Goal: Task Accomplishment & Management: Complete application form

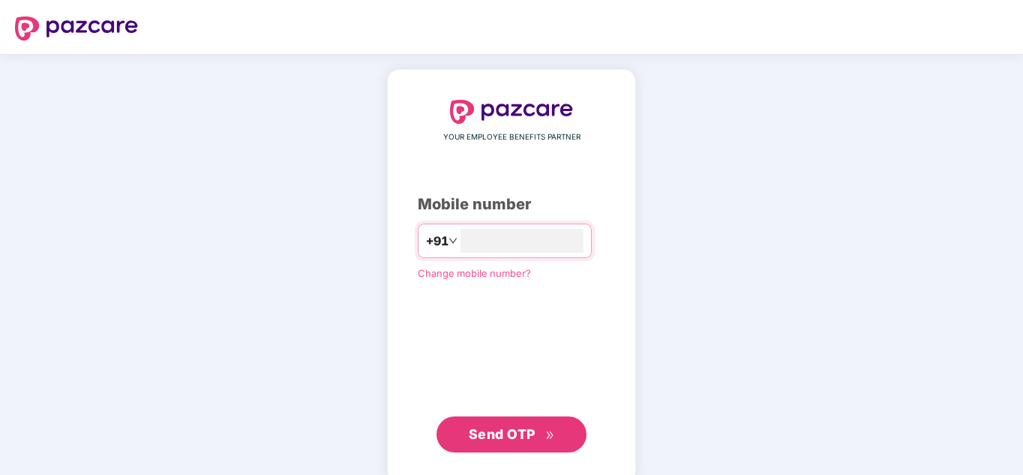
type input "**********"
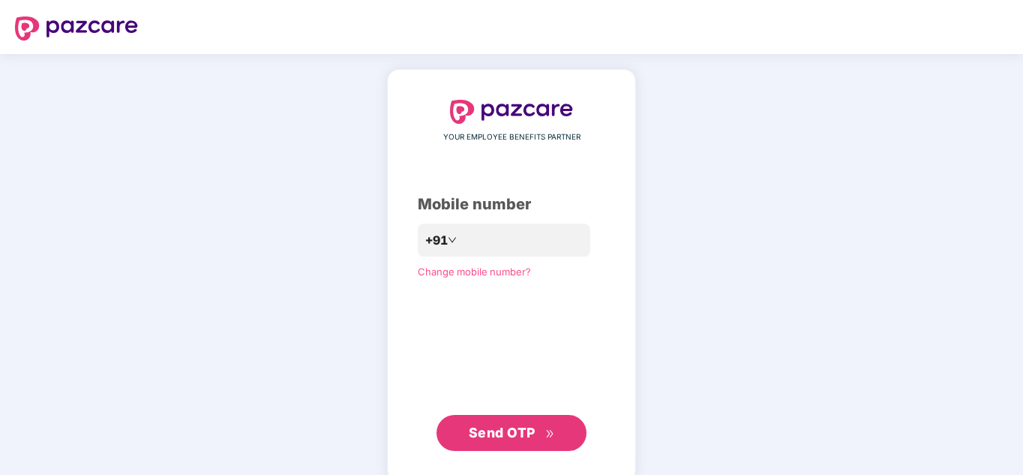
click at [506, 428] on span "Send OTP" at bounding box center [502, 433] width 67 height 16
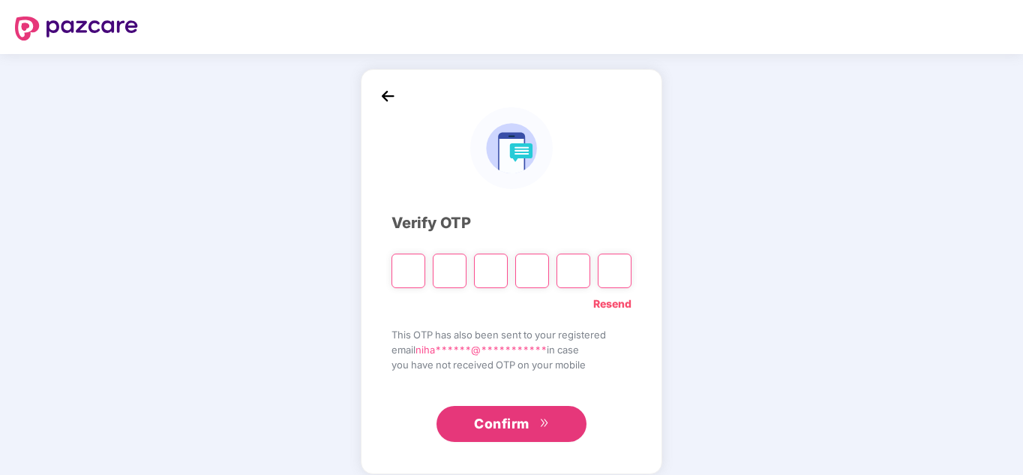
type input "*"
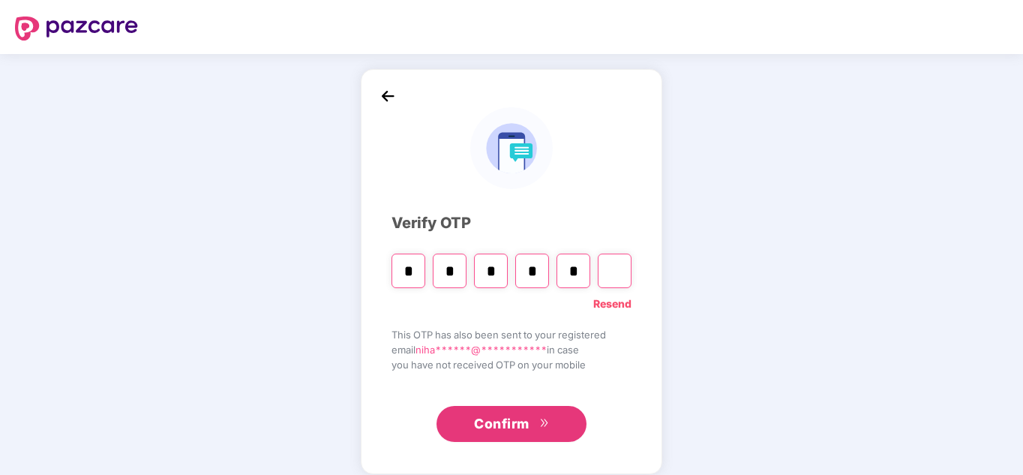
type input "*"
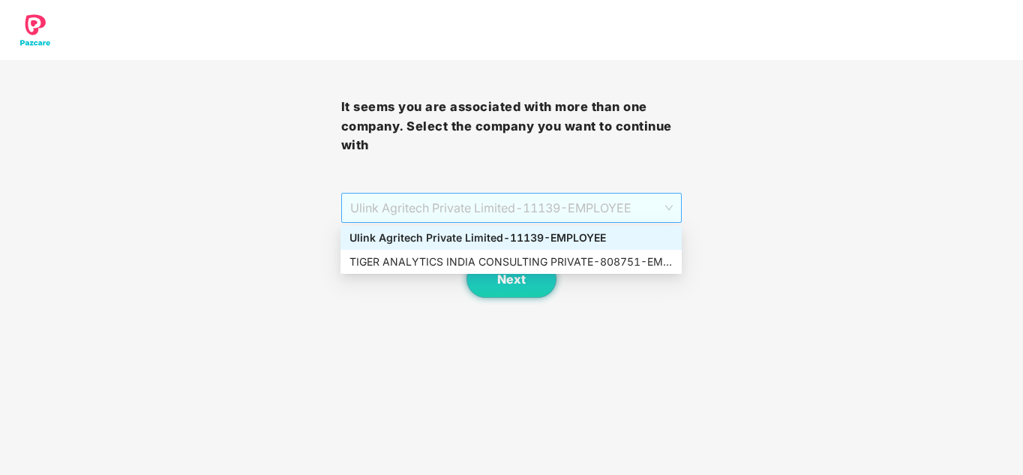
click at [479, 209] on span "Ulink Agritech Private Limited - 11139 - EMPLOYEE" at bounding box center [511, 208] width 323 height 29
click at [393, 266] on div "TIGER ANALYTICS INDIA CONSULTING PRIVATE - 808751 - EMPLOYEE" at bounding box center [511, 262] width 323 height 17
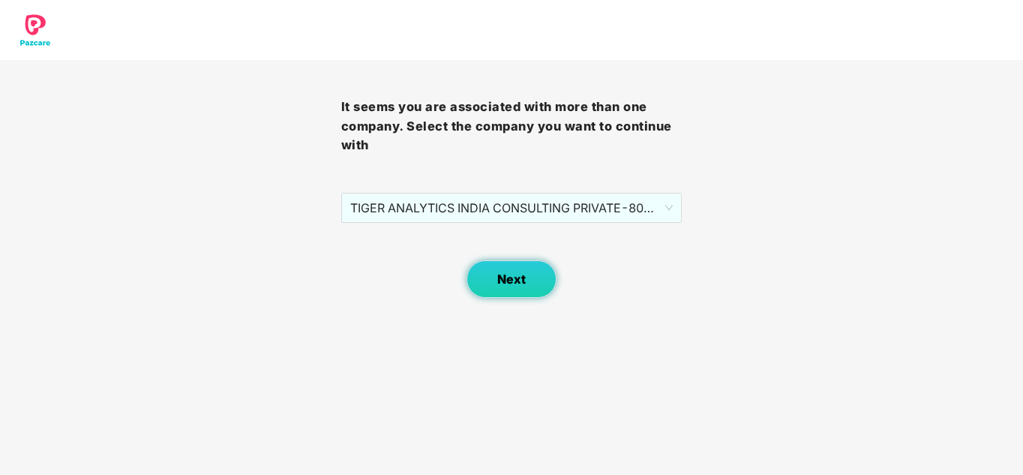
click at [507, 290] on button "Next" at bounding box center [512, 279] width 90 height 38
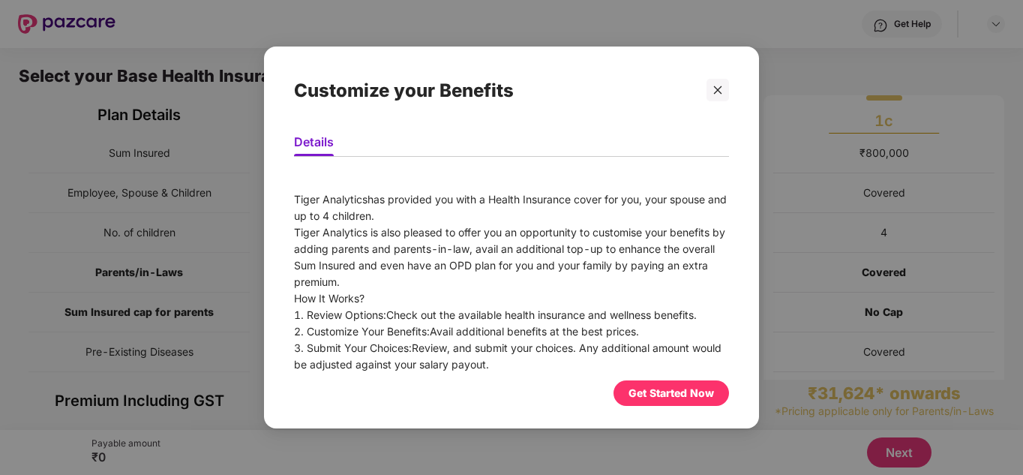
click at [685, 391] on div "Get Started Now" at bounding box center [672, 393] width 86 height 17
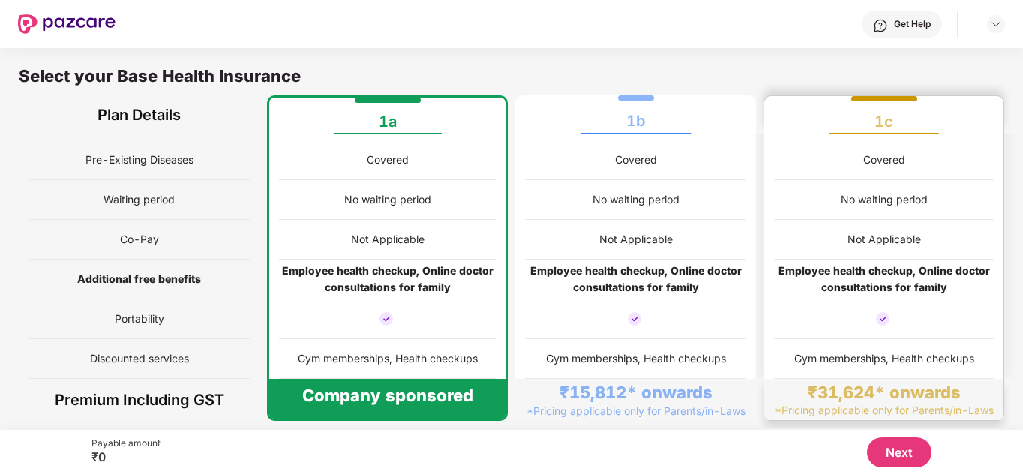
scroll to position [191, 0]
click at [909, 455] on button "Next" at bounding box center [899, 452] width 65 height 30
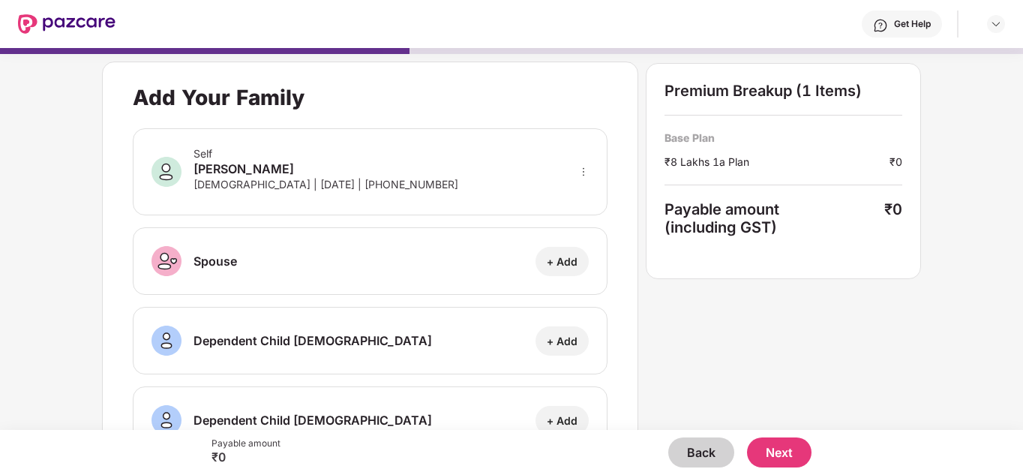
click at [563, 257] on div "+ Add" at bounding box center [562, 261] width 31 height 14
select select "******"
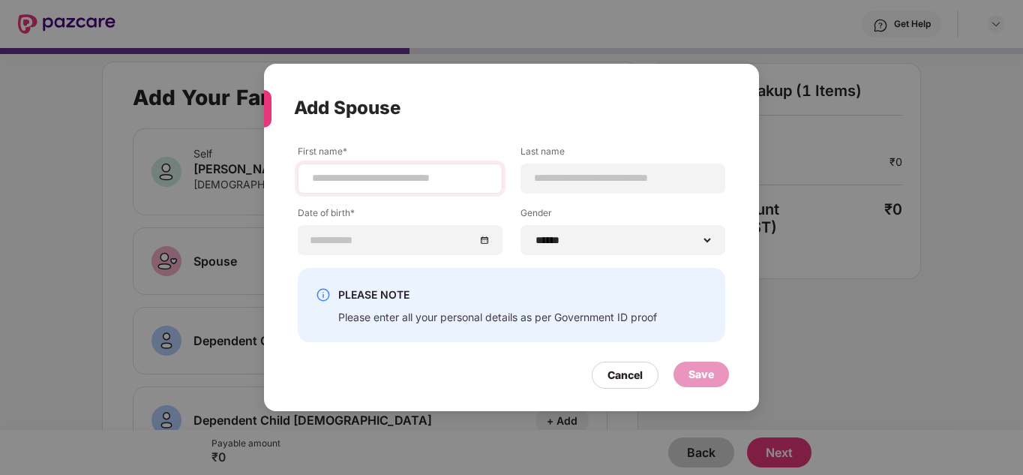
click at [412, 189] on div at bounding box center [400, 179] width 205 height 30
click at [410, 179] on input at bounding box center [400, 178] width 179 height 16
type input "****"
click at [581, 183] on input at bounding box center [622, 178] width 179 height 16
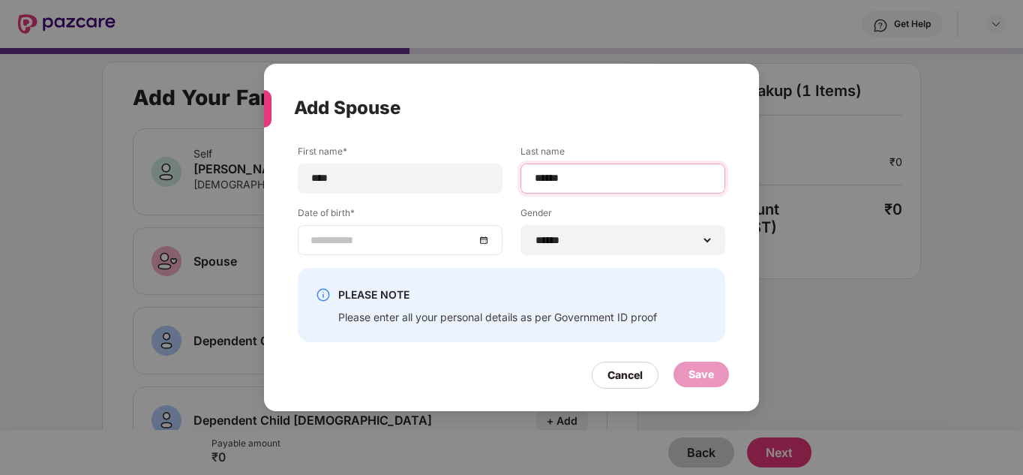
type input "******"
click at [488, 246] on div at bounding box center [400, 240] width 179 height 17
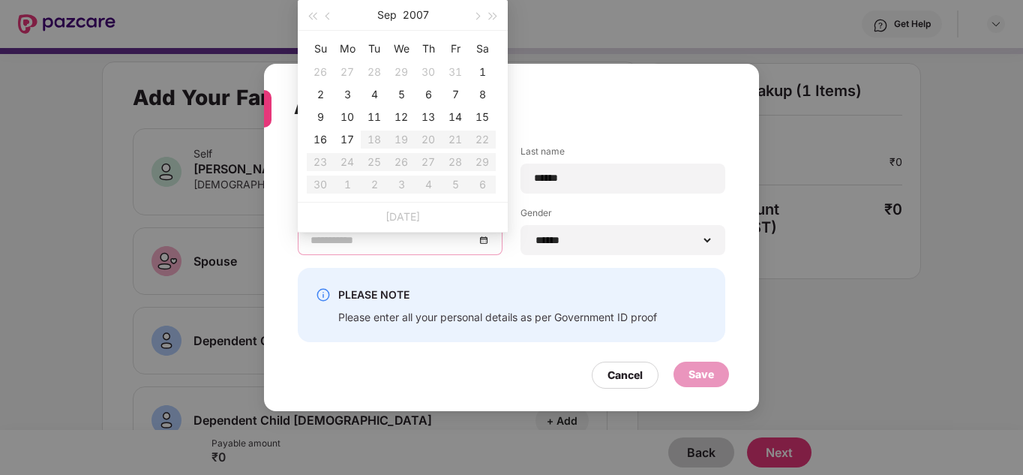
type input "**********"
click at [320, 18] on button "button" at bounding box center [312, 15] width 17 height 30
click at [309, 17] on button "button" at bounding box center [312, 15] width 17 height 30
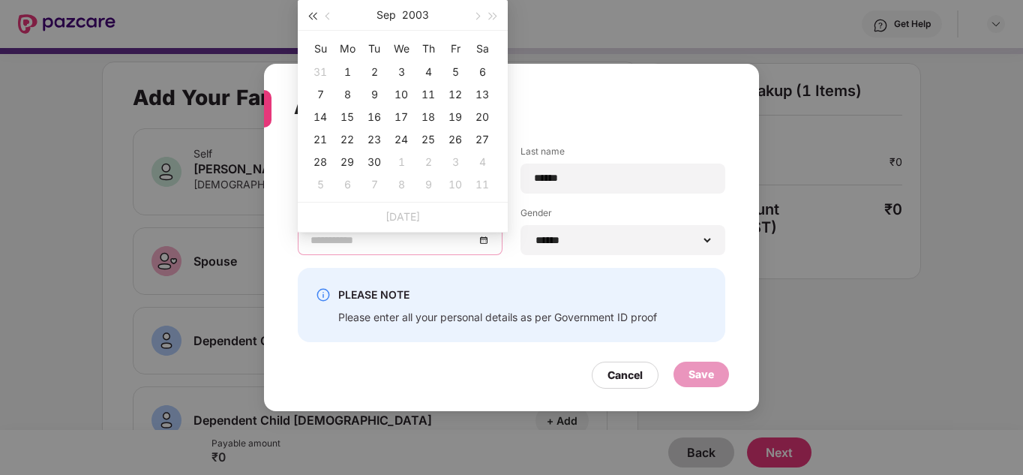
click at [309, 17] on button "button" at bounding box center [312, 15] width 17 height 30
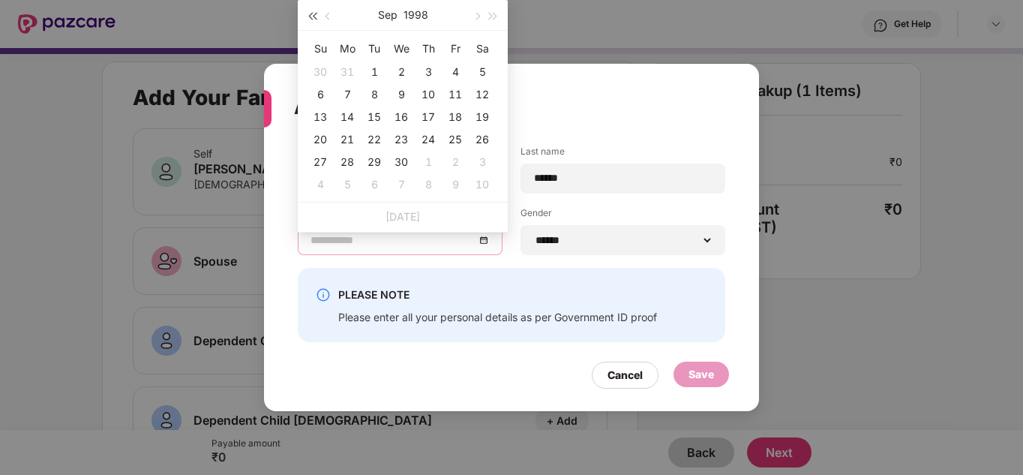
click at [309, 17] on button "button" at bounding box center [312, 15] width 17 height 30
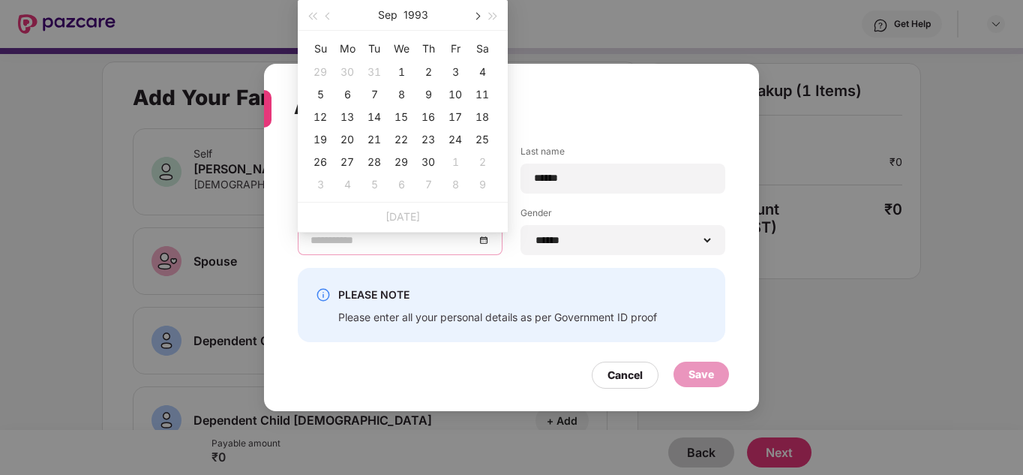
click at [474, 20] on button "button" at bounding box center [476, 15] width 17 height 30
type input "**********"
click at [320, 96] on div "3" at bounding box center [320, 95] width 18 height 18
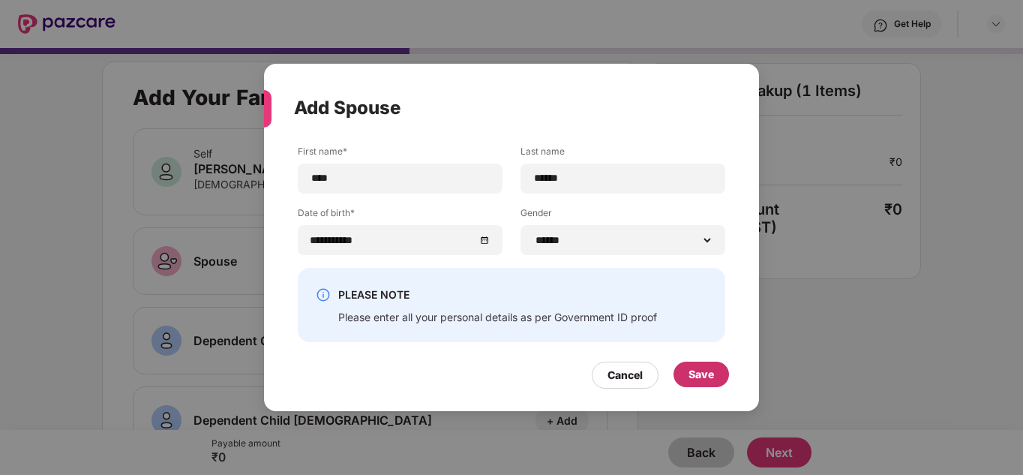
click at [686, 383] on div "Save" at bounding box center [702, 375] width 56 height 26
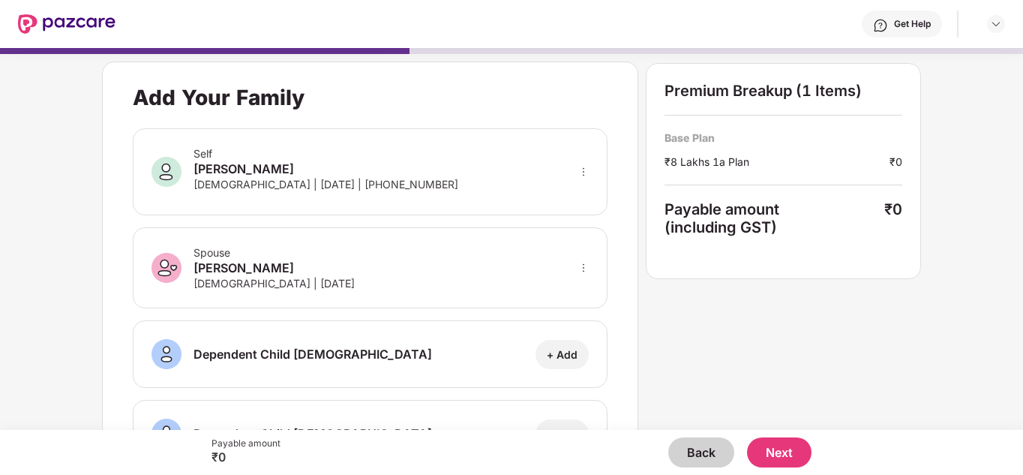
scroll to position [137, 0]
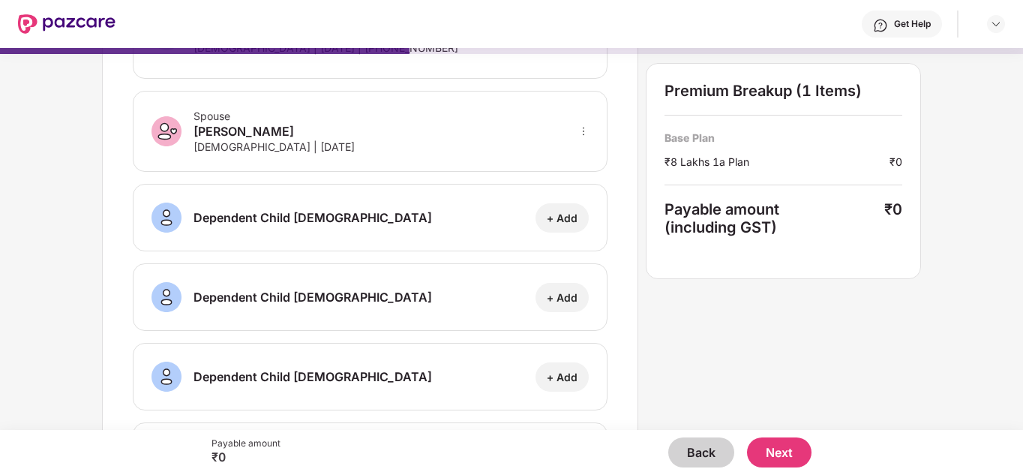
click at [788, 462] on button "Next" at bounding box center [779, 452] width 65 height 30
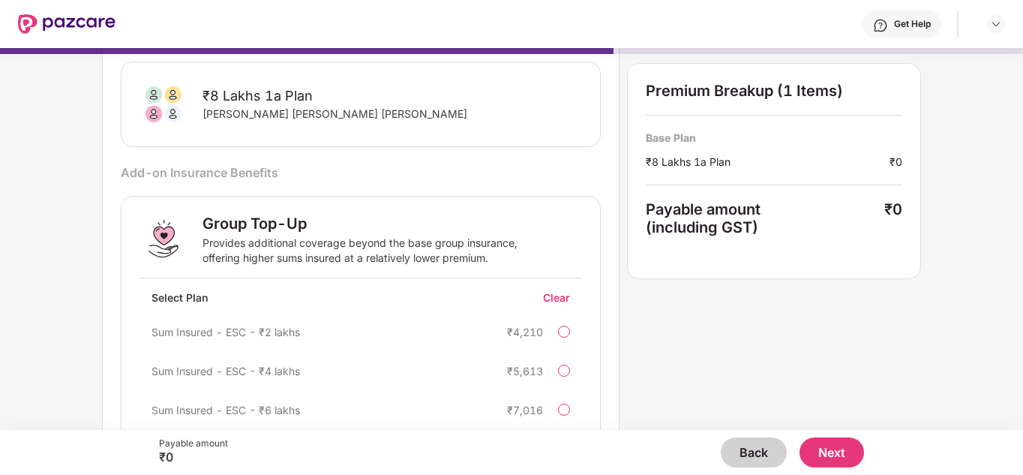
scroll to position [98, 0]
click at [843, 453] on button "Next" at bounding box center [832, 452] width 65 height 30
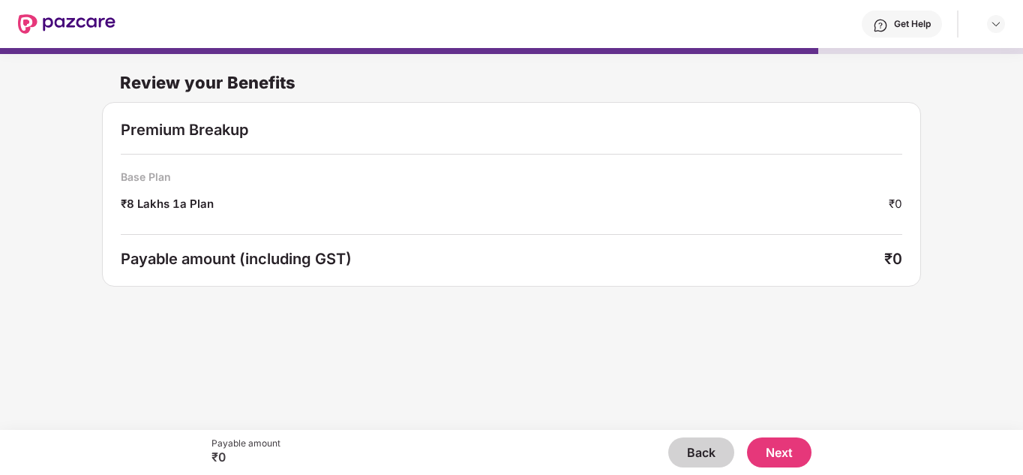
click at [789, 443] on button "Next" at bounding box center [779, 452] width 65 height 30
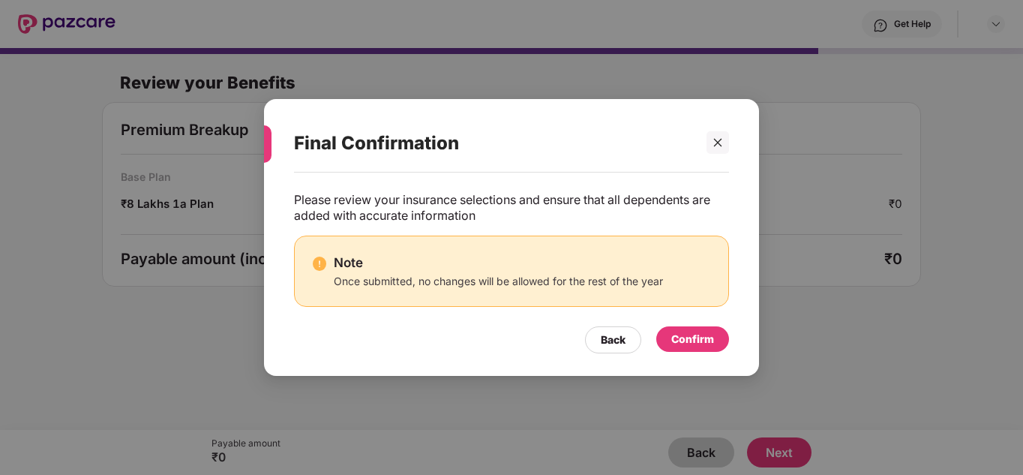
click at [686, 341] on div "Confirm" at bounding box center [692, 339] width 43 height 17
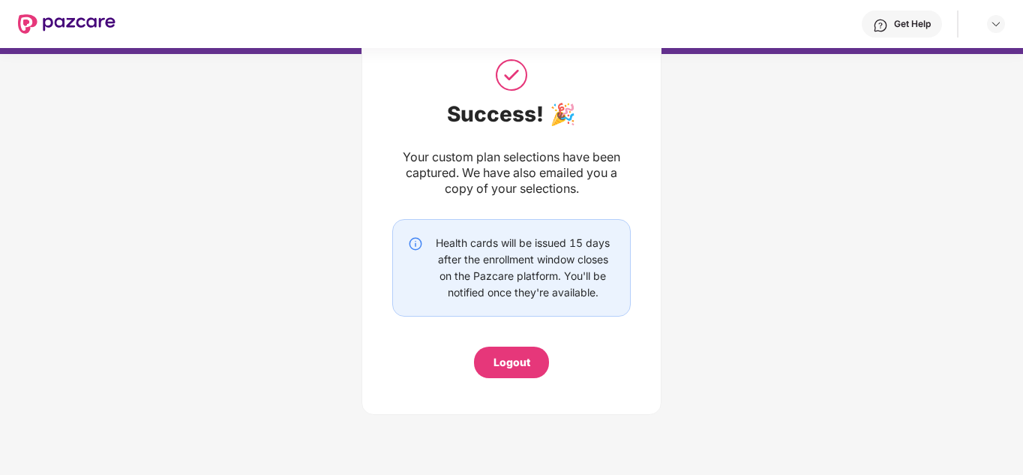
scroll to position [50, 0]
click at [512, 368] on div "Logout" at bounding box center [512, 362] width 37 height 17
click at [508, 362] on div "Logout" at bounding box center [512, 362] width 37 height 17
